Goal: Browse casually: Explore the website without a specific task or goal

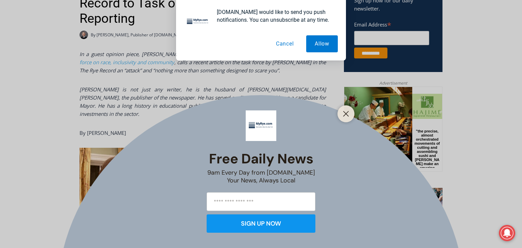
scroll to position [297, 0]
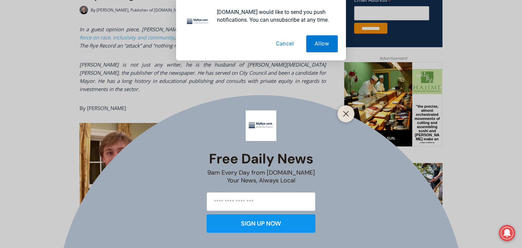
click at [281, 42] on button "Cancel" at bounding box center [284, 43] width 35 height 17
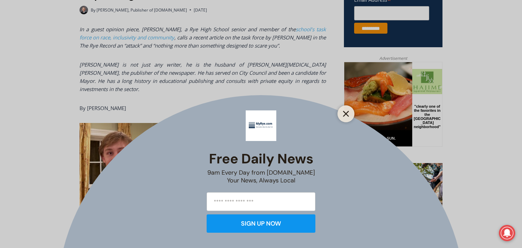
click at [346, 116] on icon "Close" at bounding box center [346, 114] width 6 height 6
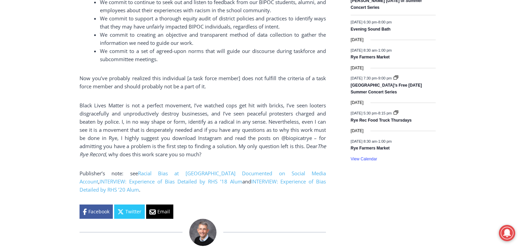
scroll to position [1026, 0]
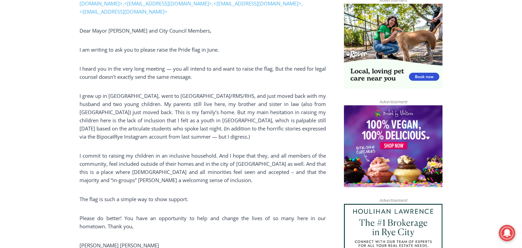
scroll to position [481, 0]
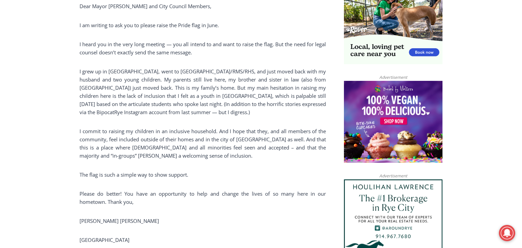
click at [219, 105] on p "I grew up in Rye, went to Milton/RMS/RHS, and just moved back with my husband a…" at bounding box center [202, 91] width 246 height 49
